Goal: Transaction & Acquisition: Purchase product/service

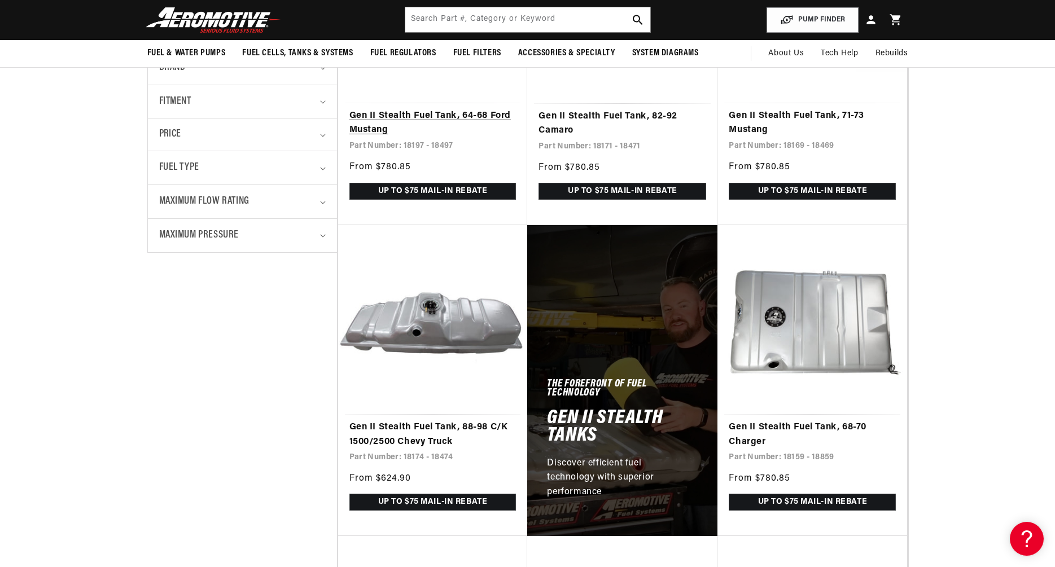
scroll to position [282, 0]
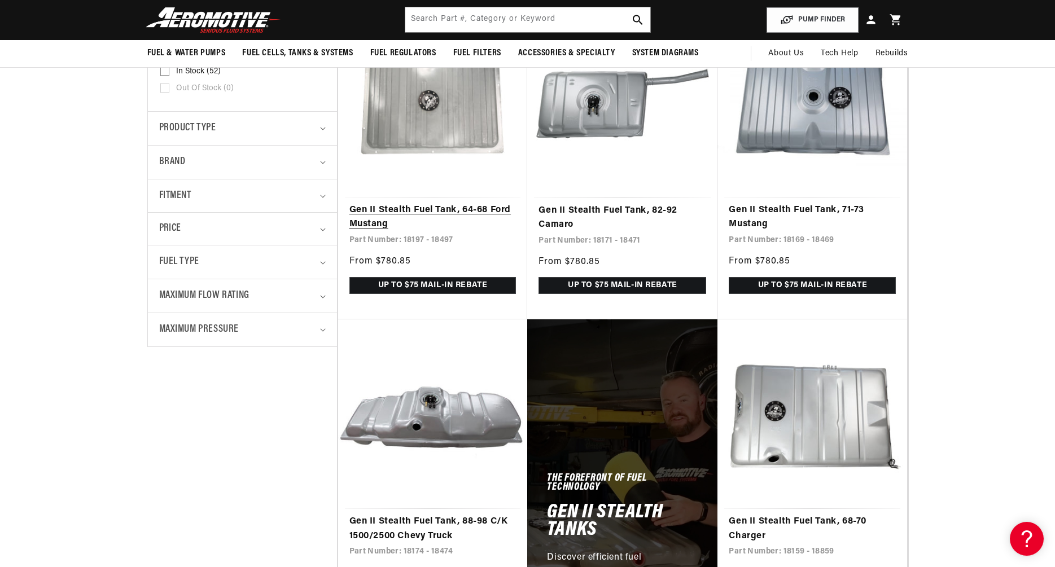
click at [463, 203] on link "Gen II Stealth Fuel Tank, 64-68 Ford Mustang" at bounding box center [432, 217] width 167 height 29
